Goal: Task Accomplishment & Management: Use online tool/utility

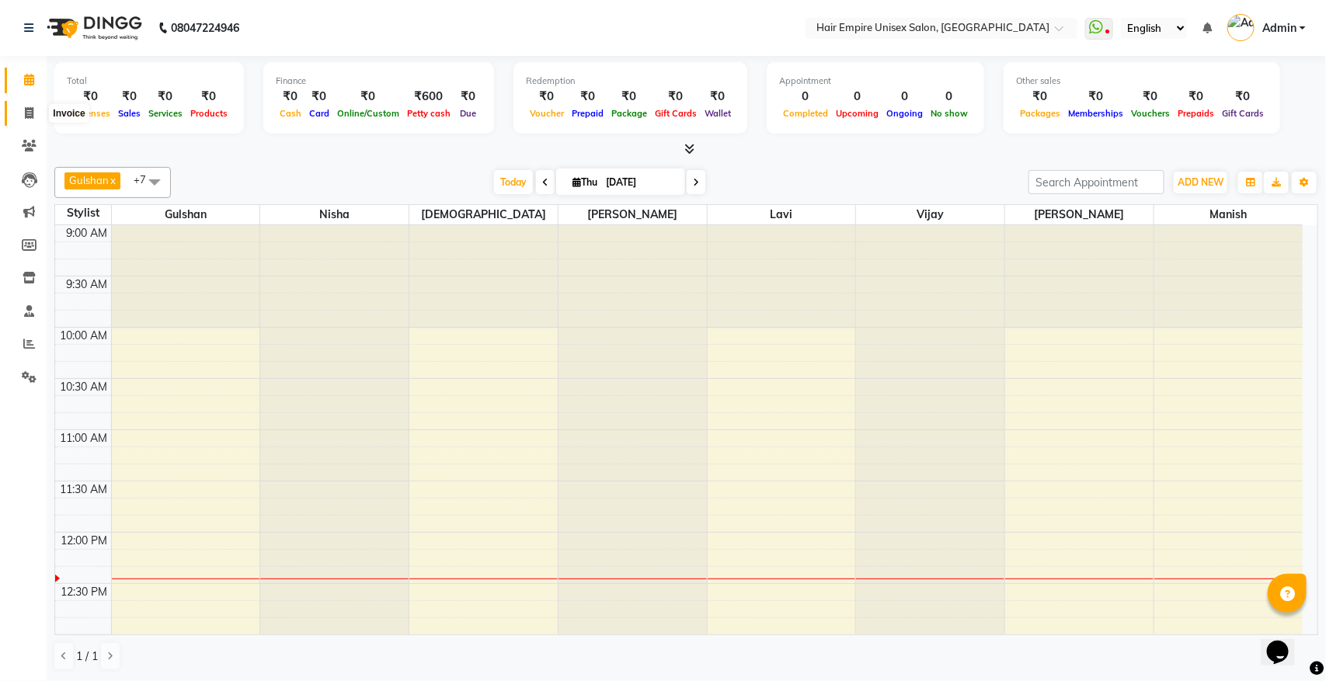
click at [25, 109] on icon at bounding box center [29, 113] width 9 height 12
select select "service"
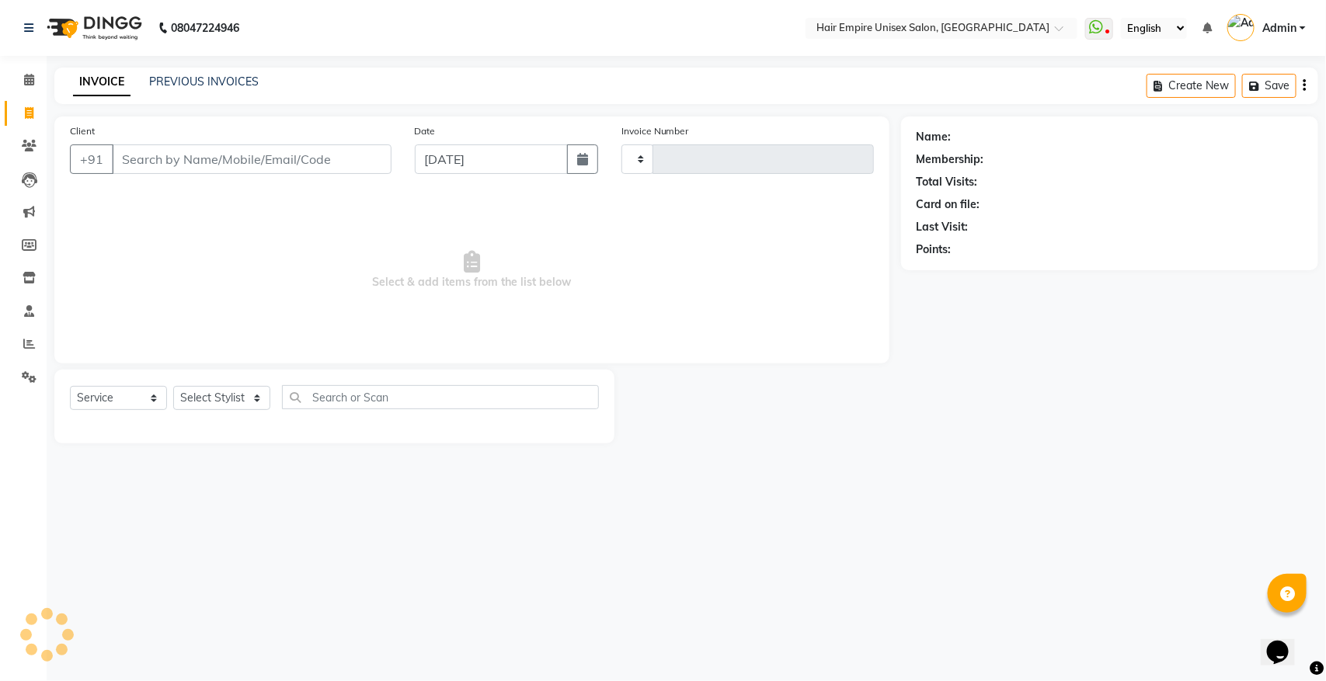
type input "1898"
select select "5055"
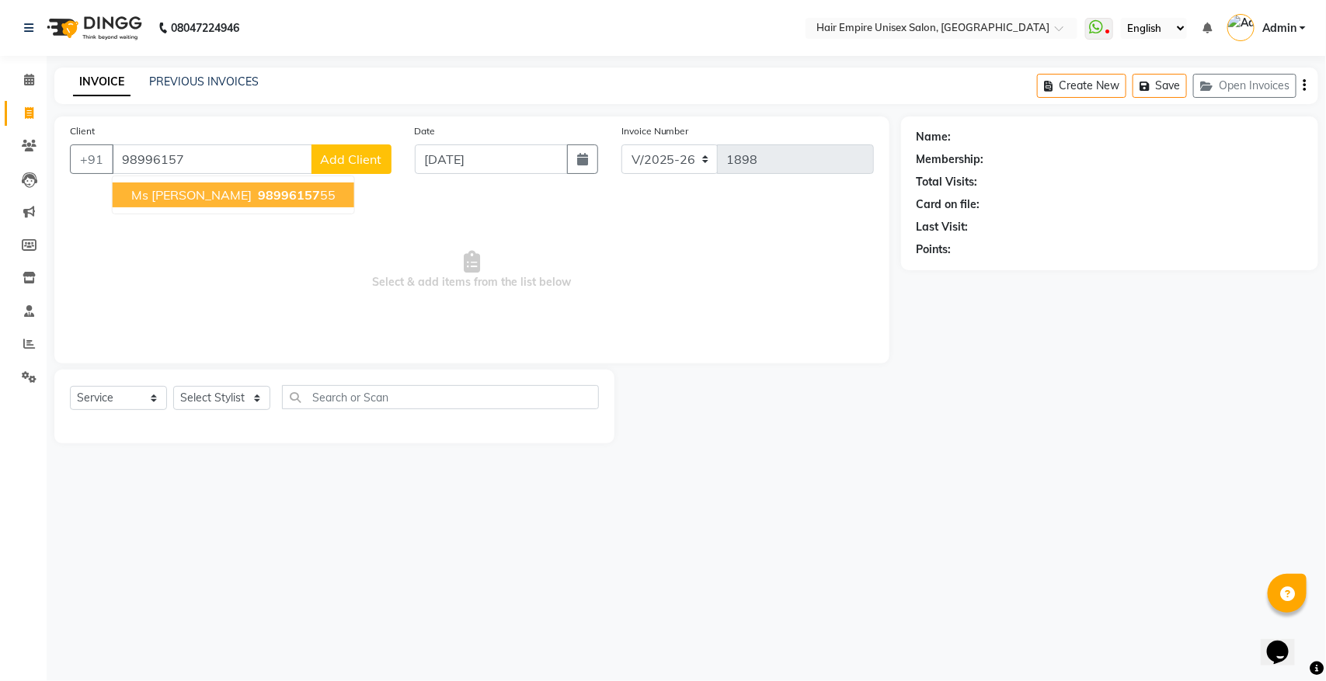
click at [258, 196] on span "98996157" at bounding box center [289, 195] width 62 height 16
type input "9899615755"
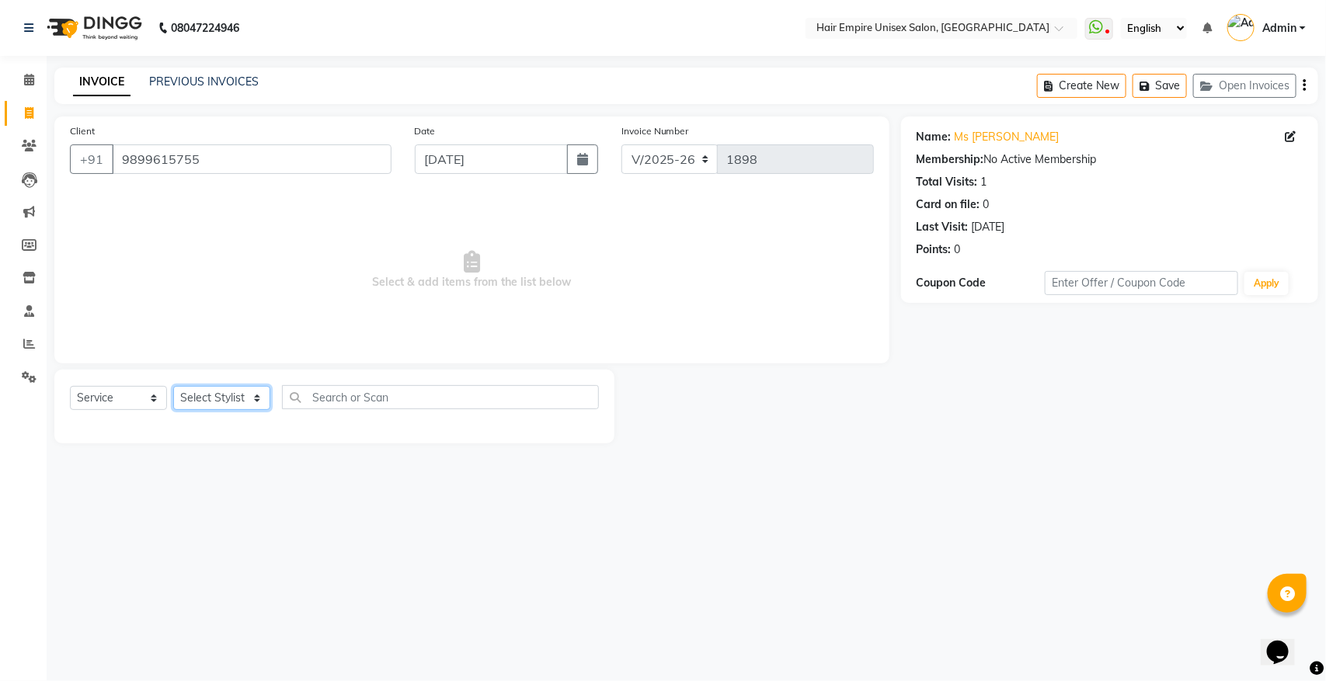
click at [255, 392] on select "Select Stylist [PERSON_NAME] [PERSON_NAME] [PERSON_NAME] [PERSON_NAME] Nisha [P…" at bounding box center [221, 398] width 97 height 24
select select "31808"
click at [173, 386] on select "Select Stylist [PERSON_NAME] [PERSON_NAME] [PERSON_NAME] [PERSON_NAME] Nisha [P…" at bounding box center [221, 398] width 97 height 24
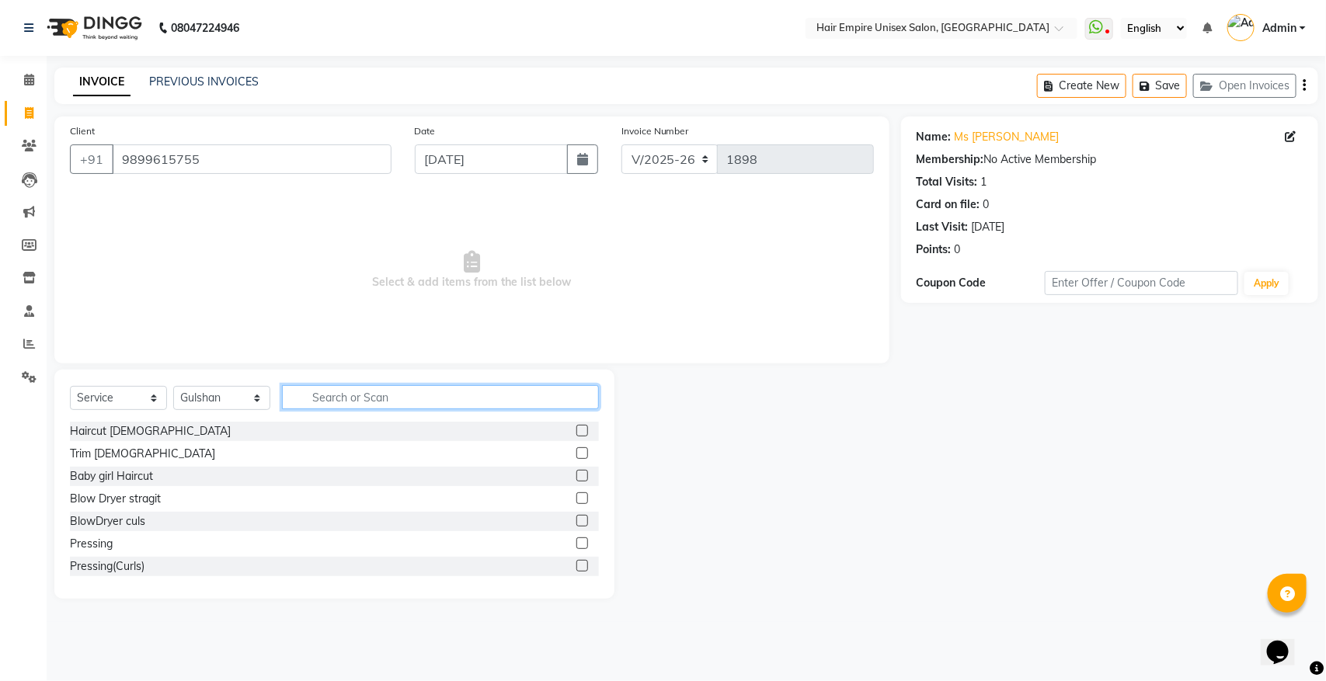
click at [370, 396] on input "text" at bounding box center [440, 397] width 317 height 24
type input "g"
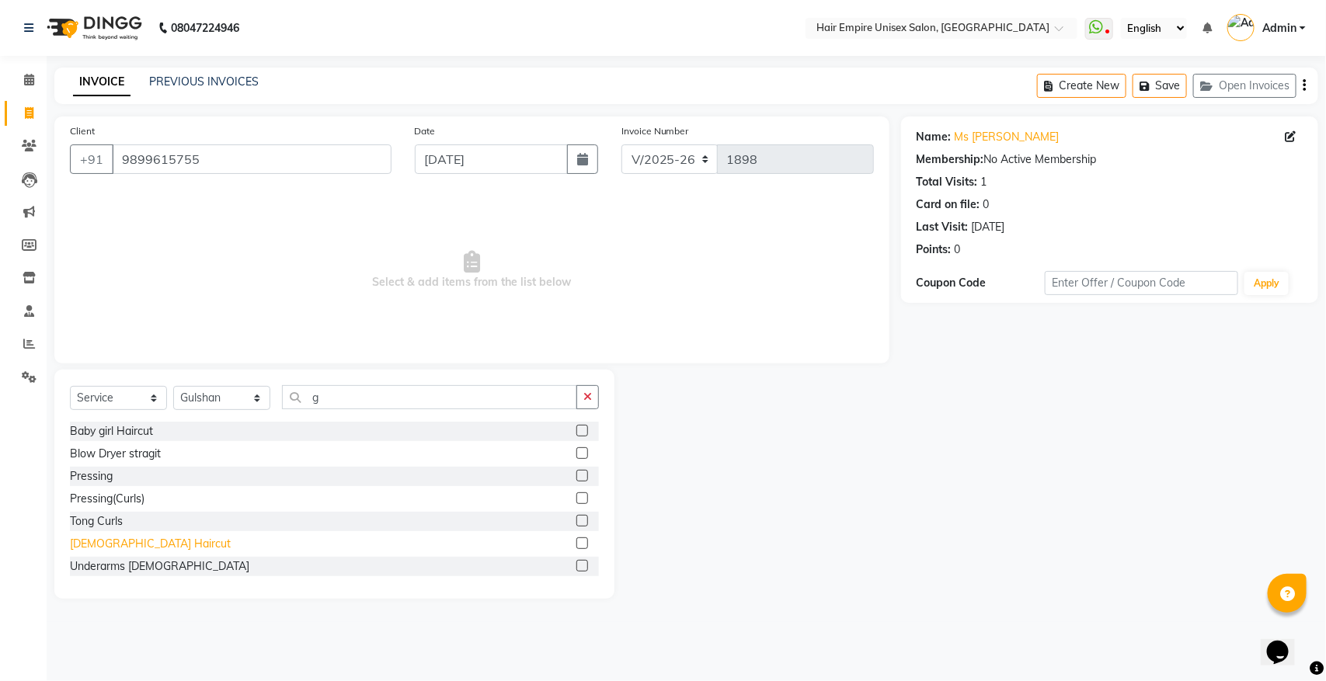
click at [83, 541] on div "[DEMOGRAPHIC_DATA] Haircut" at bounding box center [150, 544] width 161 height 16
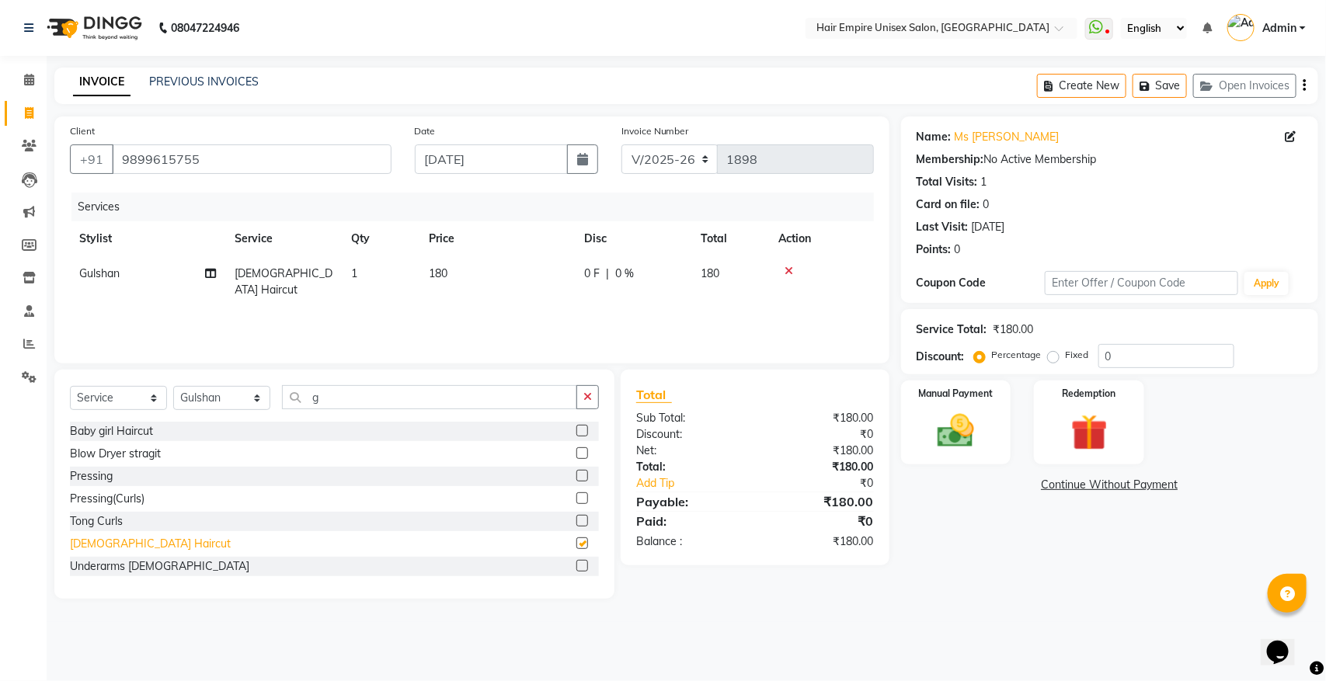
checkbox input "false"
click at [200, 400] on select "Select Stylist [PERSON_NAME] [PERSON_NAME] [PERSON_NAME] [PERSON_NAME] Nisha [P…" at bounding box center [221, 398] width 97 height 24
select select "89725"
click at [173, 386] on select "Select Stylist [PERSON_NAME] [PERSON_NAME] [PERSON_NAME] [PERSON_NAME] Nisha [P…" at bounding box center [221, 398] width 97 height 24
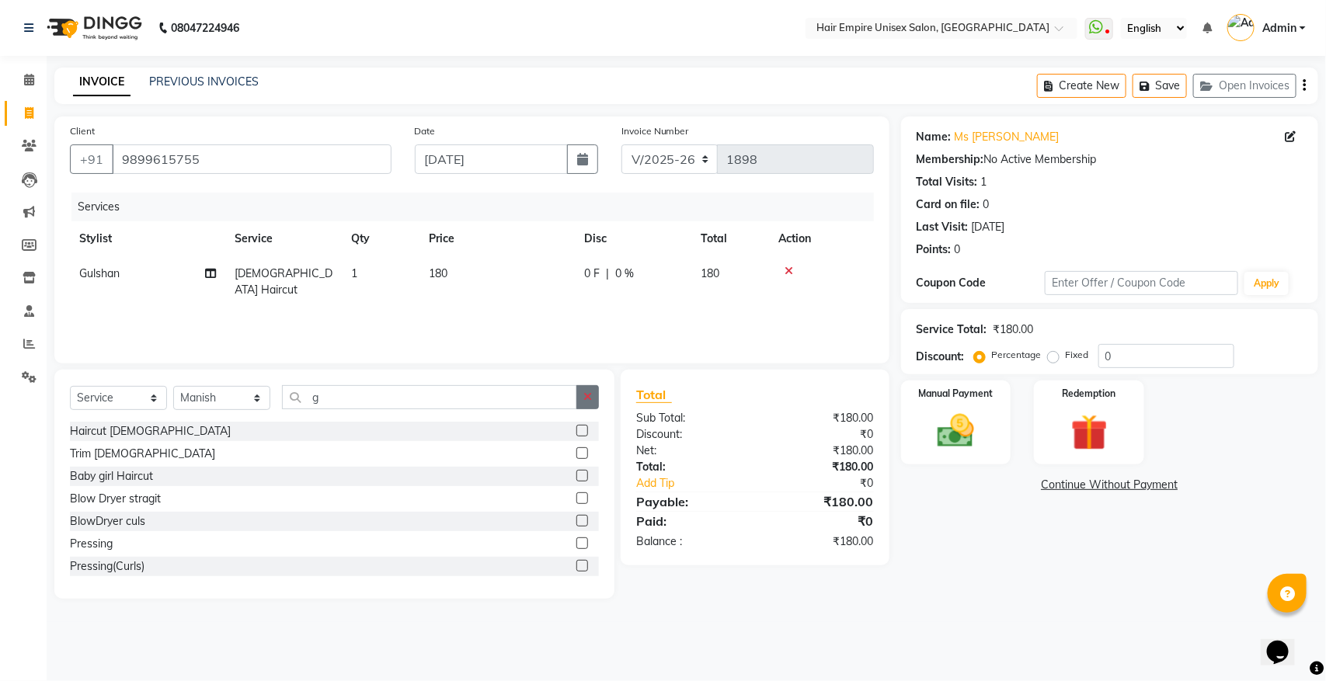
click at [588, 406] on button "button" at bounding box center [587, 397] width 23 height 24
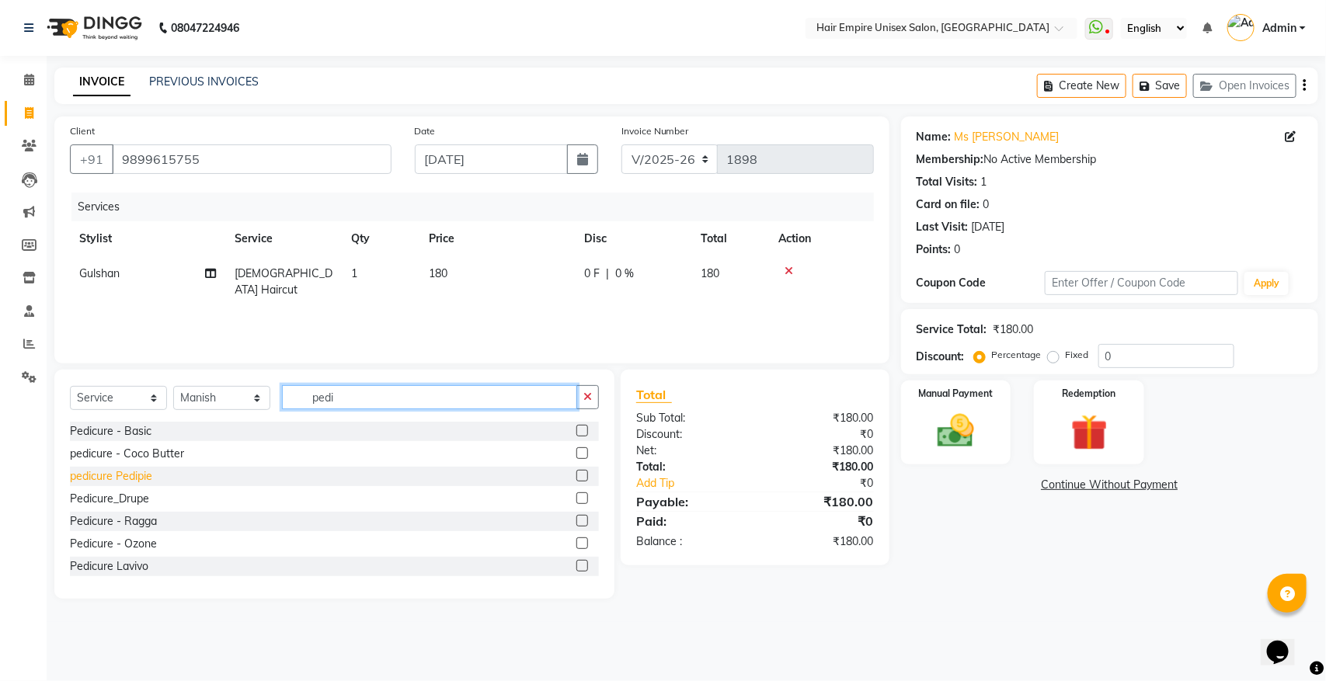
type input "pedi"
click at [121, 474] on div "pedicure Pedipie" at bounding box center [111, 476] width 82 height 16
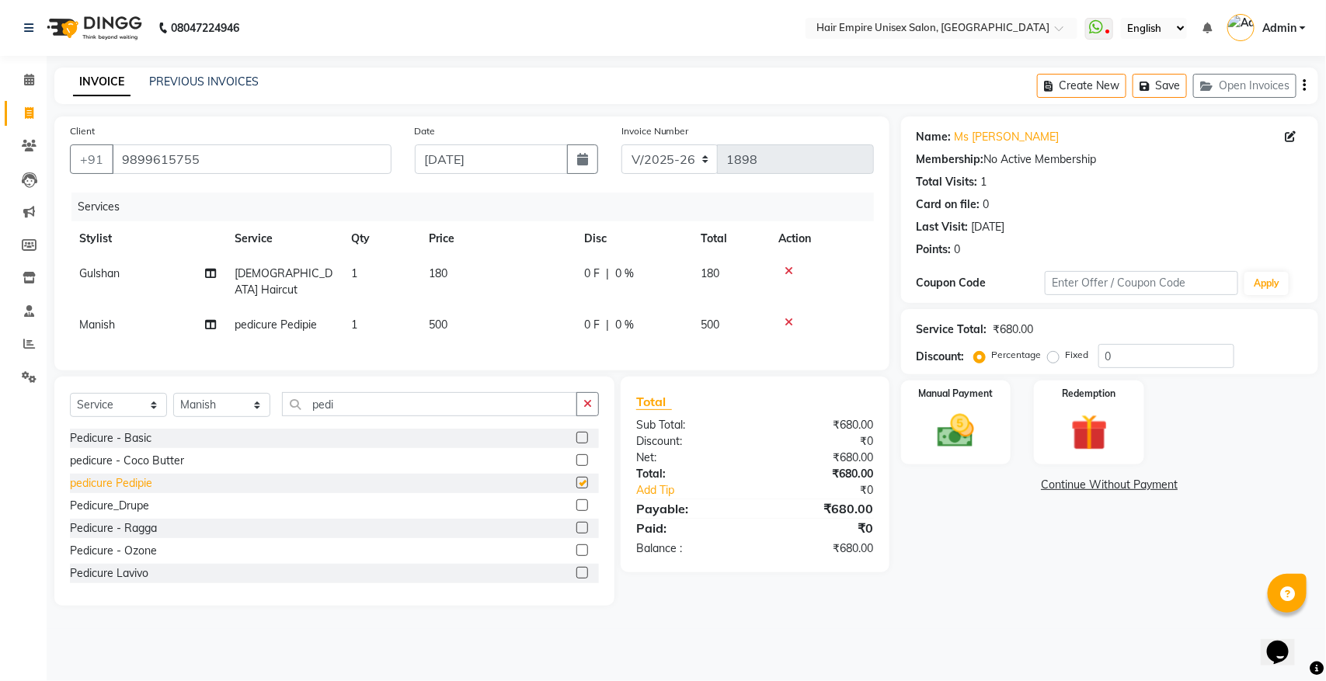
checkbox input "false"
click at [598, 405] on button "button" at bounding box center [587, 404] width 23 height 24
type input "ped"
click at [138, 509] on div "Manicure Pedupie" at bounding box center [114, 506] width 89 height 16
checkbox input "false"
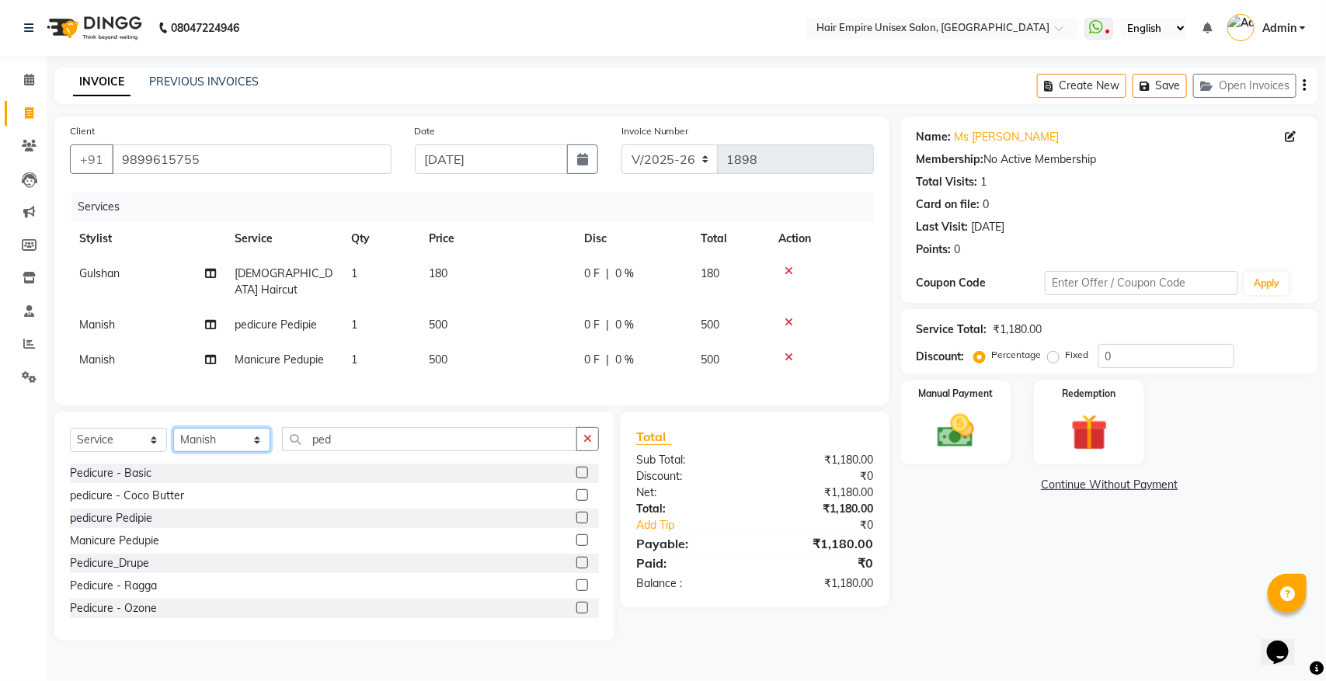
click at [212, 440] on select "Select Stylist [PERSON_NAME] [PERSON_NAME] [PERSON_NAME] [PERSON_NAME] Nisha [P…" at bounding box center [221, 440] width 97 height 24
select select "80165"
click at [173, 428] on select "Select Stylist [PERSON_NAME] [PERSON_NAME] [PERSON_NAME] [PERSON_NAME] Nisha [P…" at bounding box center [221, 440] width 97 height 24
click at [589, 433] on icon "button" at bounding box center [587, 438] width 9 height 11
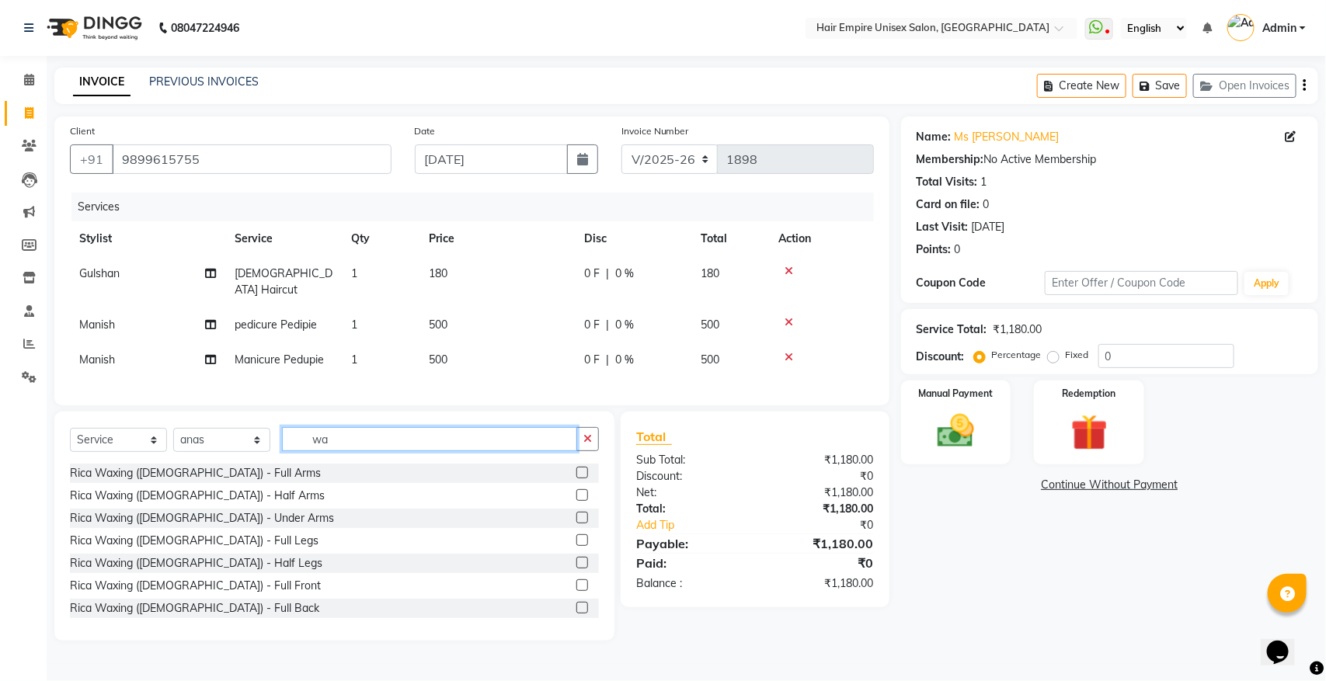
type input "w"
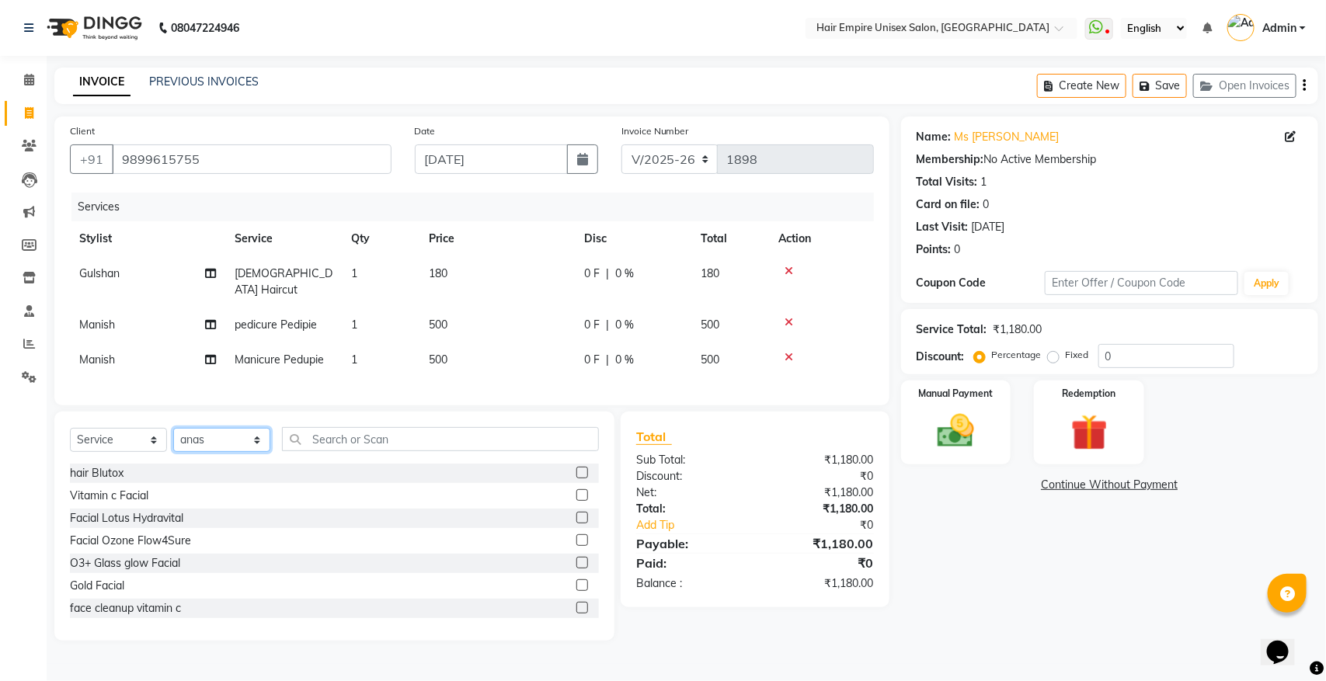
click at [235, 433] on select "Select Stylist [PERSON_NAME] [PERSON_NAME] [PERSON_NAME] [PERSON_NAME] Nisha [P…" at bounding box center [221, 440] width 97 height 24
select select "31808"
click at [173, 428] on select "Select Stylist [PERSON_NAME] [PERSON_NAME] [PERSON_NAME] [PERSON_NAME] Nisha [P…" at bounding box center [221, 440] width 97 height 24
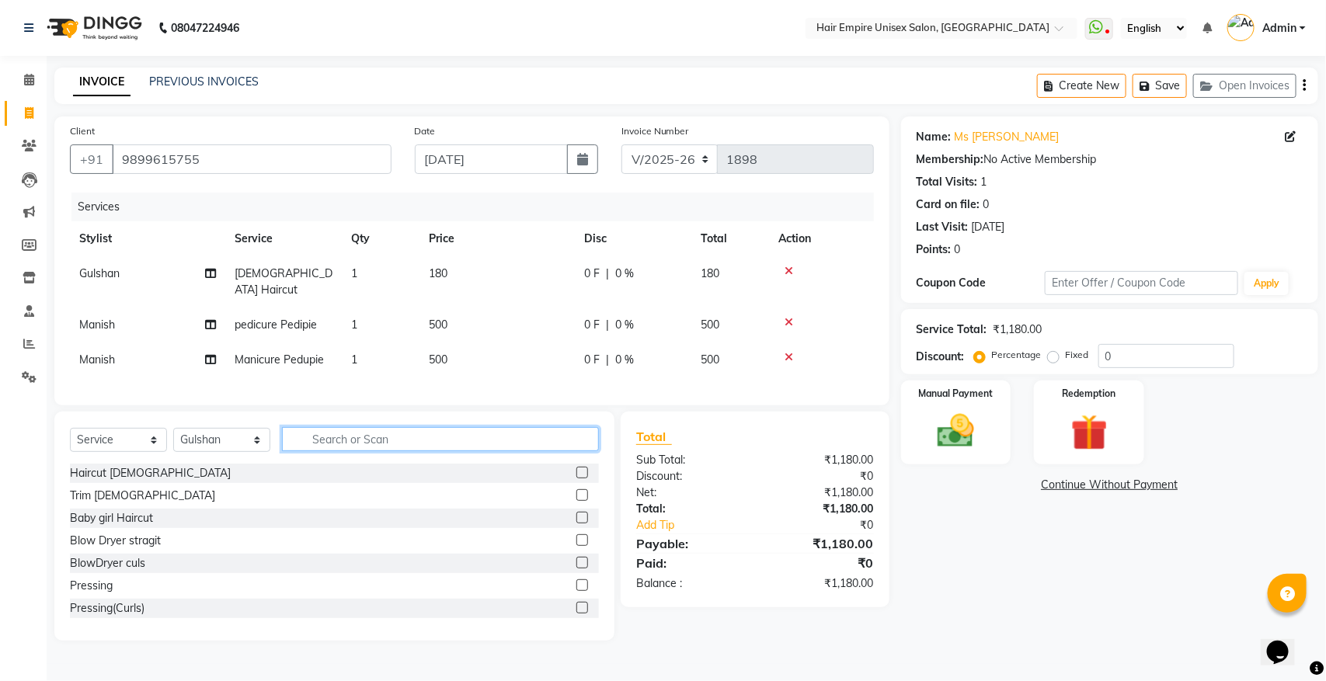
click at [505, 439] on input "text" at bounding box center [440, 439] width 317 height 24
type input "was"
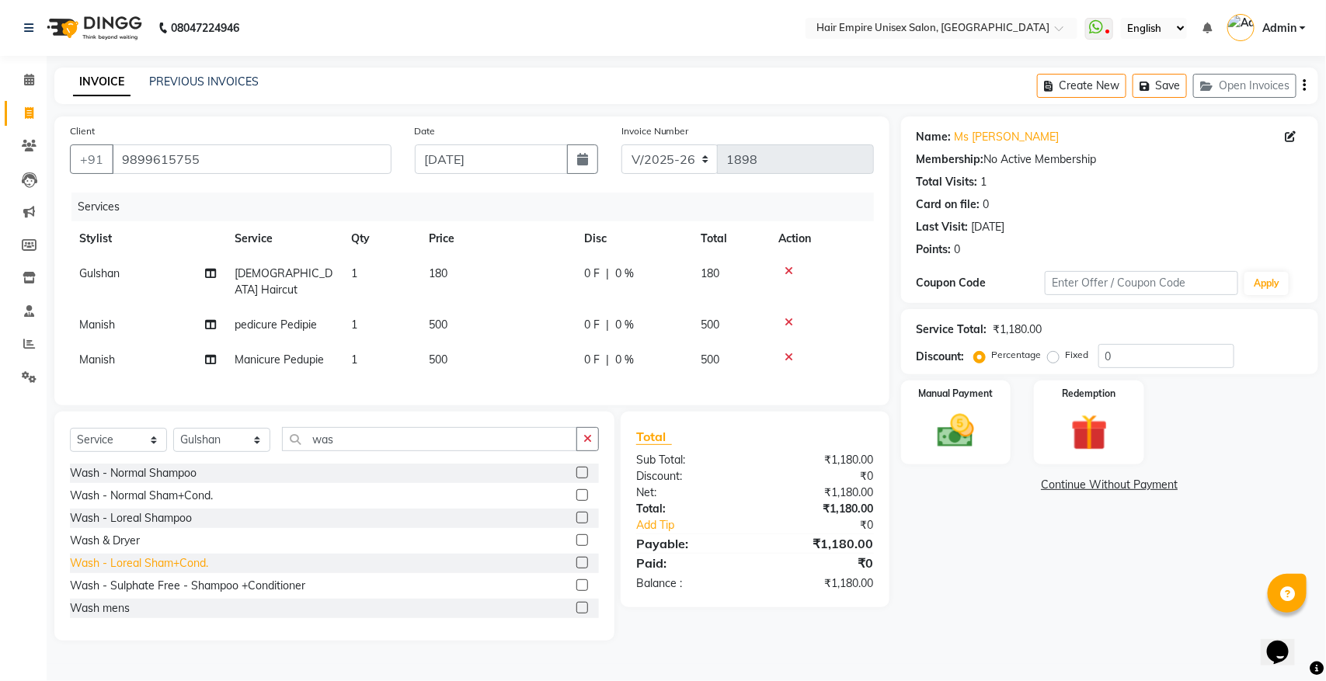
click at [158, 565] on div "Wash - Loreal Sham+Cond." at bounding box center [139, 563] width 138 height 16
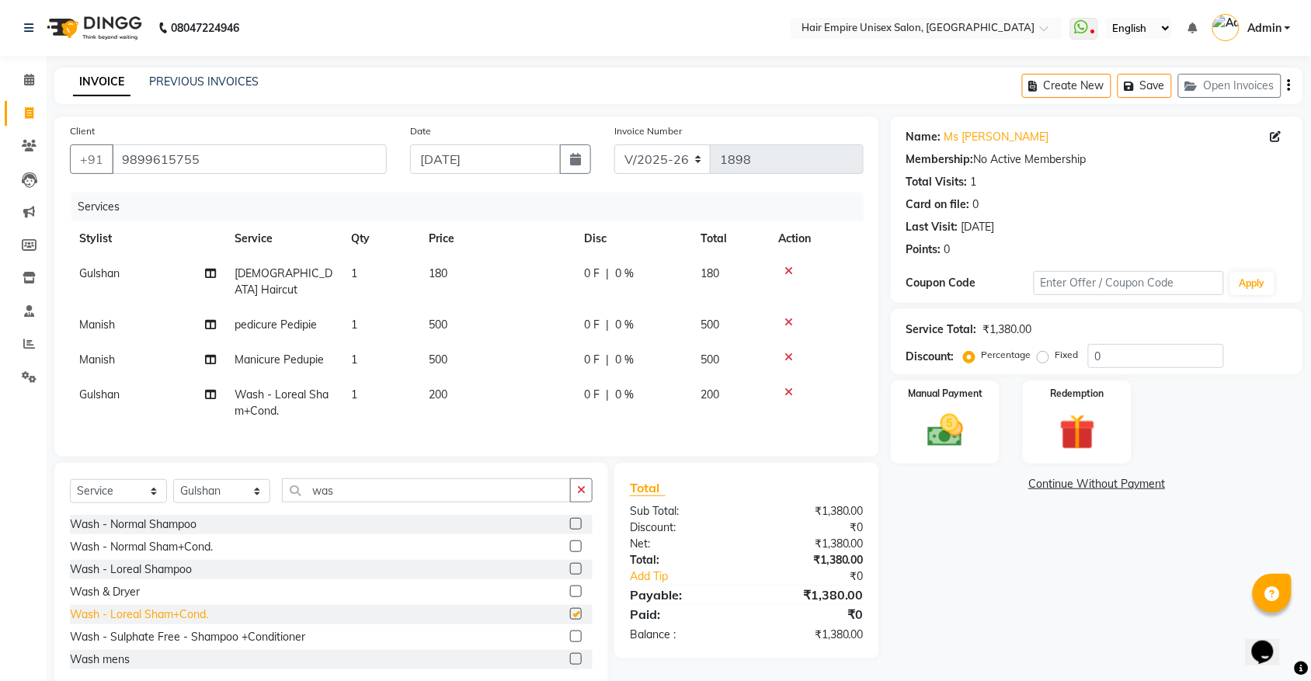
checkbox input "false"
click at [245, 491] on select "Select Stylist [PERSON_NAME] [PERSON_NAME] [PERSON_NAME] [PERSON_NAME] Nisha [P…" at bounding box center [221, 491] width 97 height 24
click at [173, 479] on select "Select Stylist [PERSON_NAME] [PERSON_NAME] [PERSON_NAME] [PERSON_NAME] Nisha [P…" at bounding box center [221, 491] width 97 height 24
click at [575, 492] on button "button" at bounding box center [581, 490] width 23 height 24
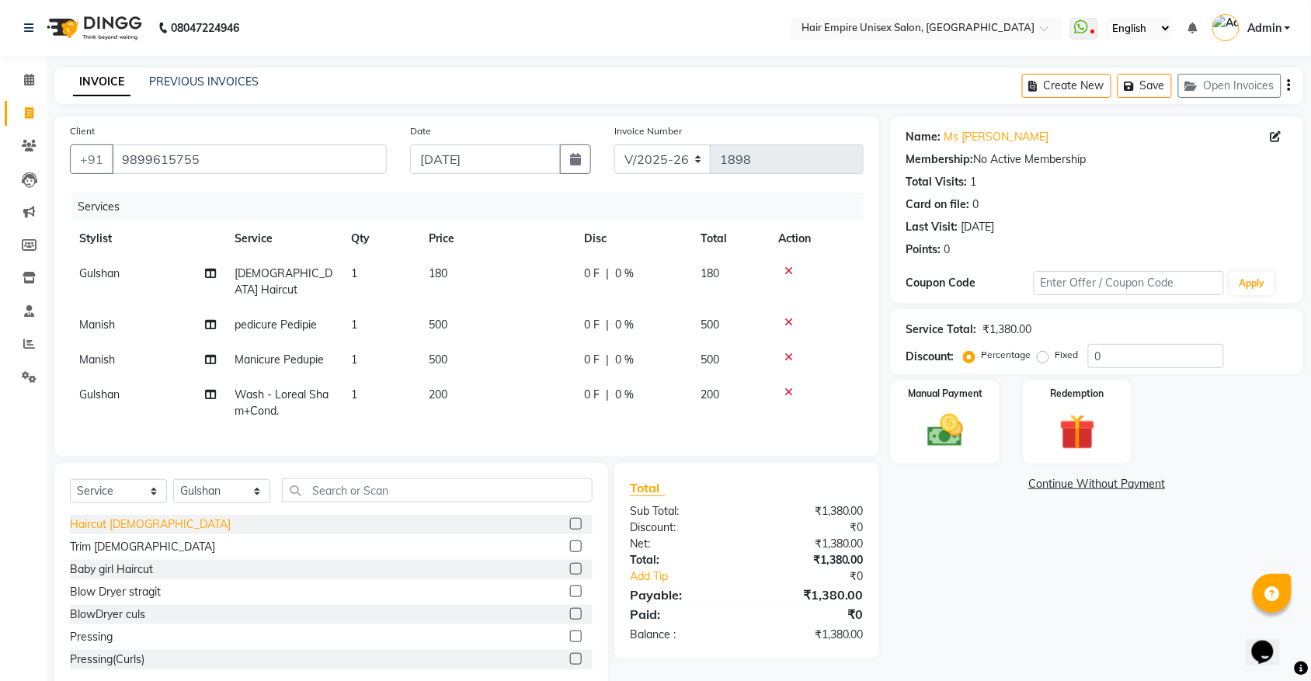
click at [106, 518] on div "Haircut [DEMOGRAPHIC_DATA]" at bounding box center [150, 524] width 161 height 16
checkbox input "false"
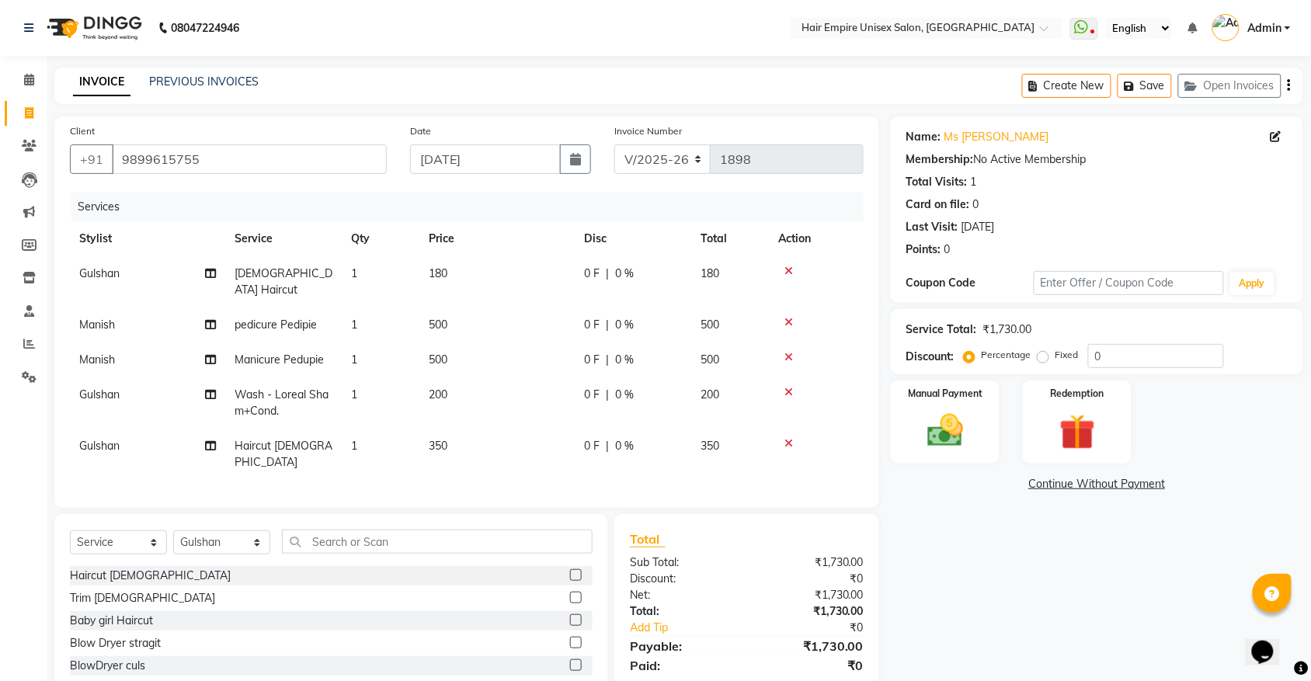
click at [788, 273] on icon at bounding box center [788, 271] width 9 height 11
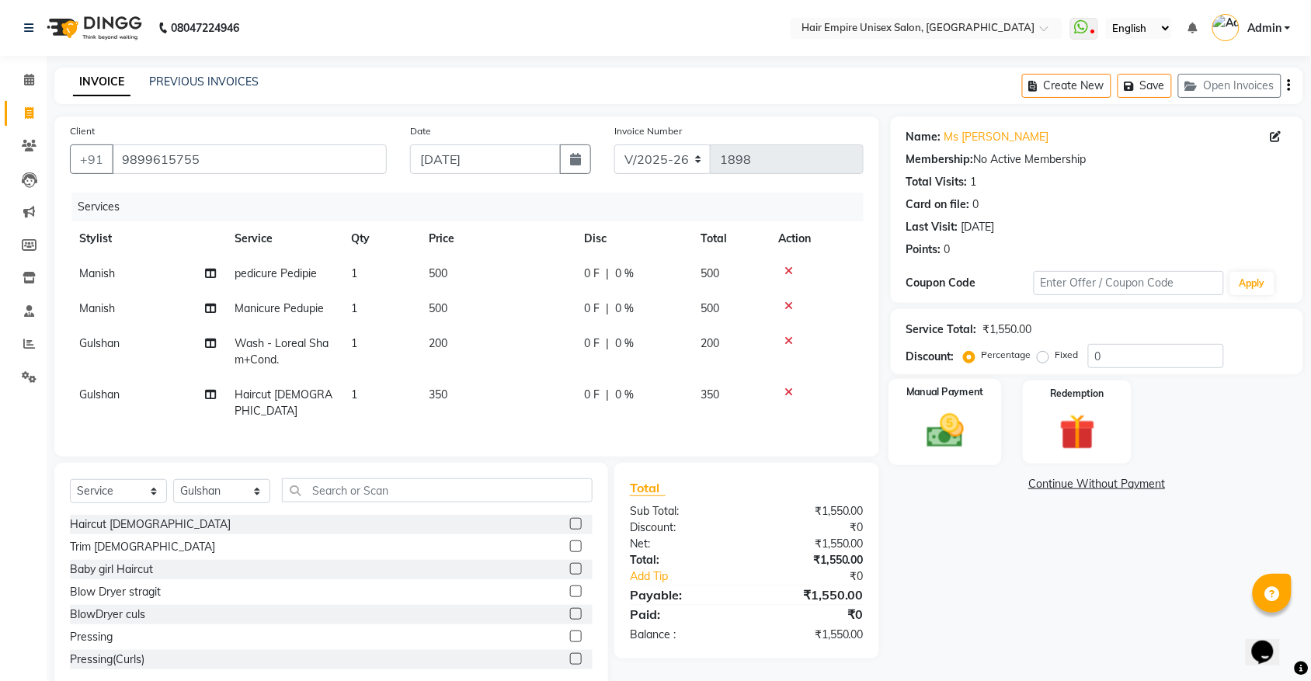
click at [919, 410] on img at bounding box center [945, 430] width 61 height 43
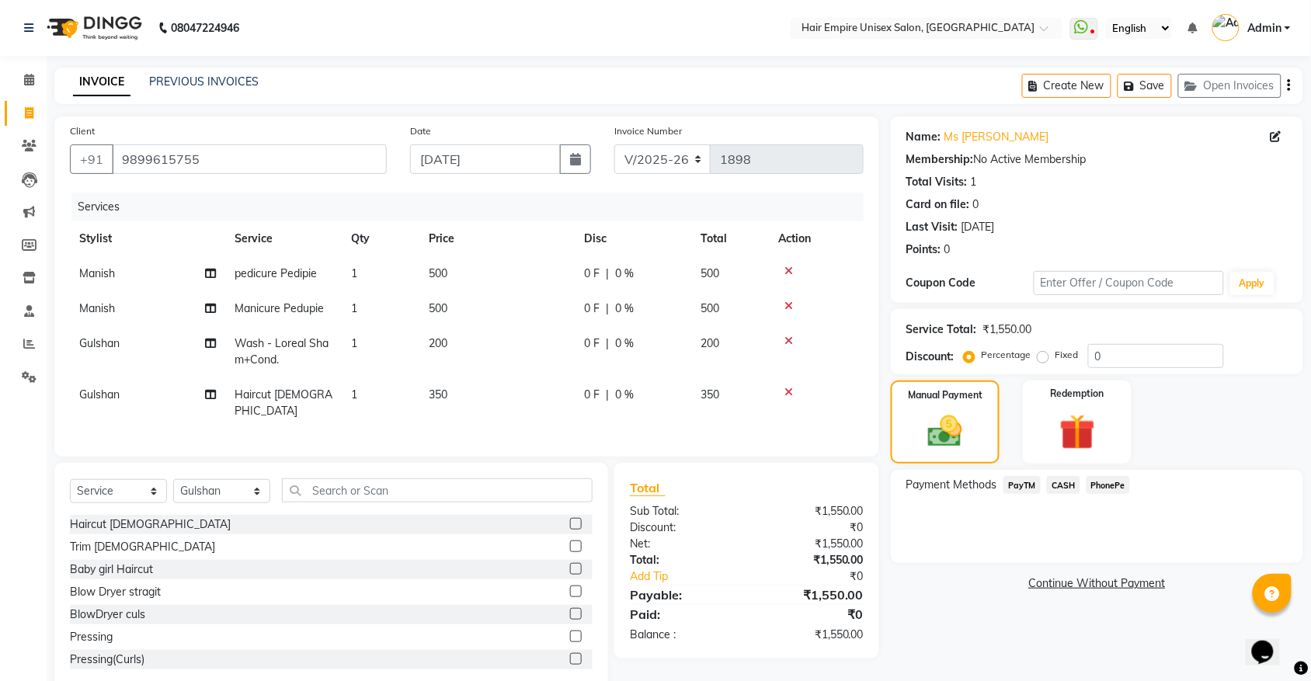
click at [1029, 482] on span "PayTM" at bounding box center [1021, 485] width 37 height 18
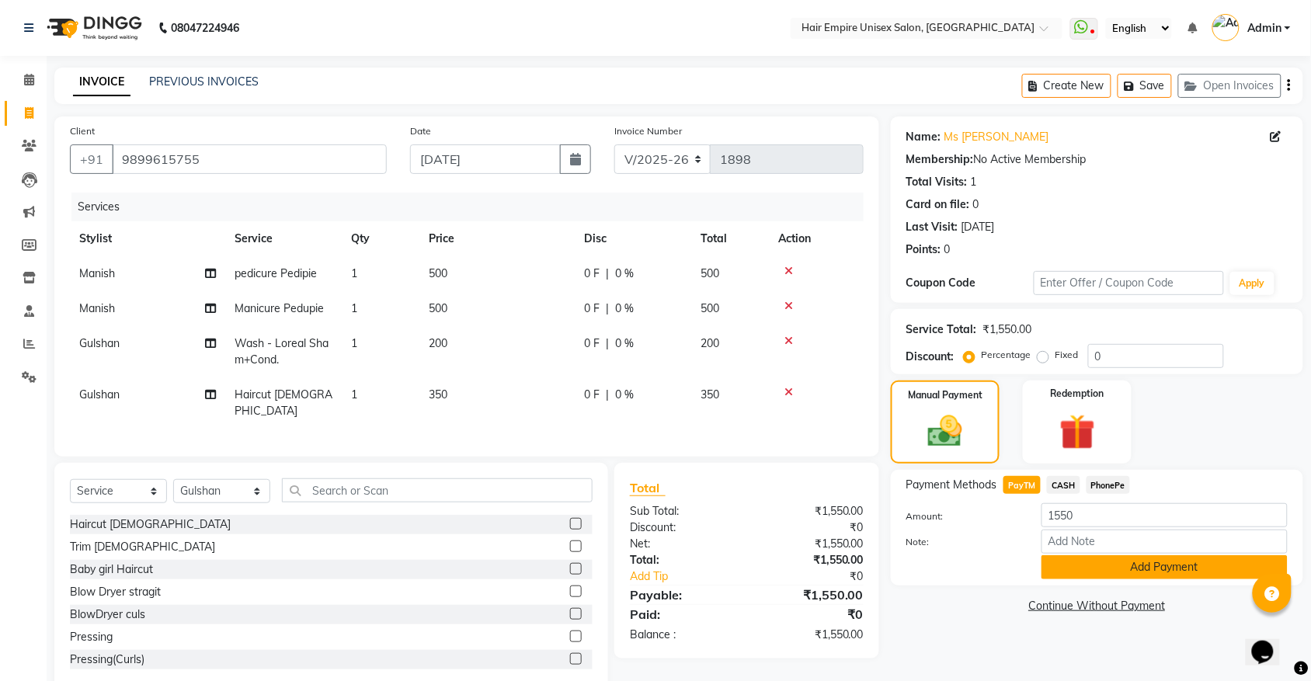
click at [1116, 565] on button "Add Payment" at bounding box center [1165, 567] width 246 height 24
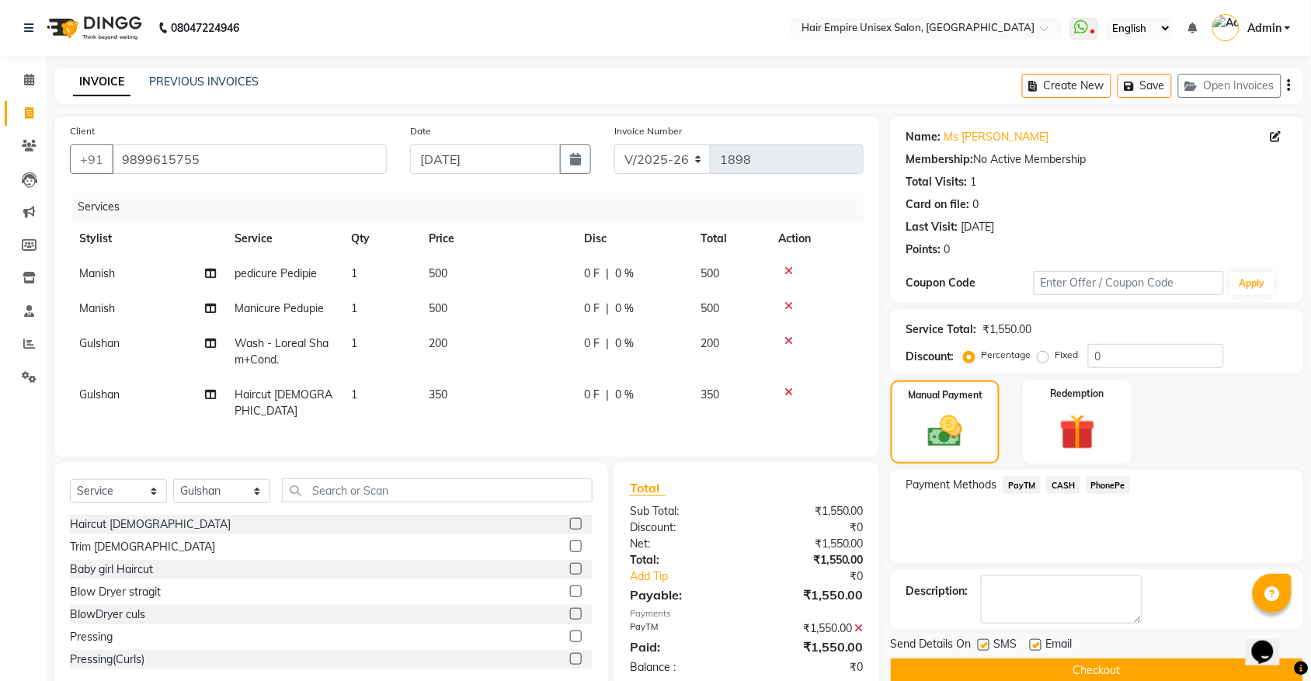
click at [1029, 668] on button "Checkout" at bounding box center [1097, 671] width 412 height 24
